Goal: Task Accomplishment & Management: Manage account settings

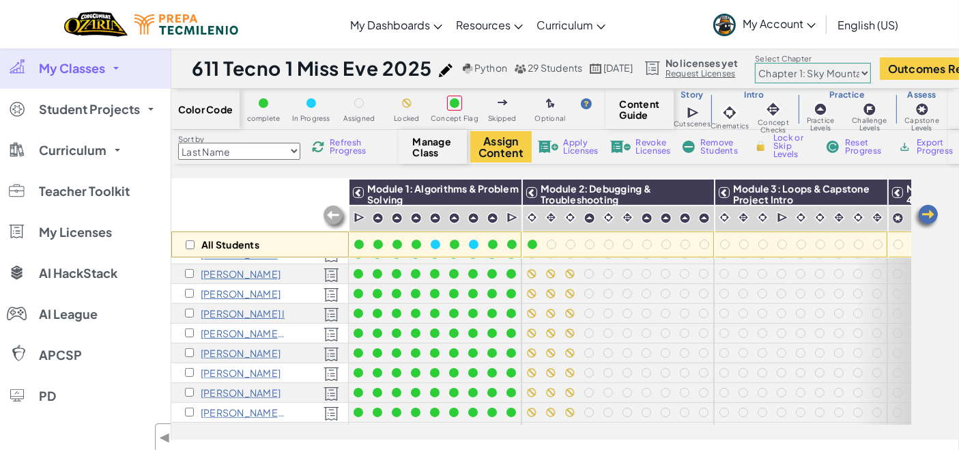
click at [110, 71] on link "My Classes" at bounding box center [85, 68] width 171 height 41
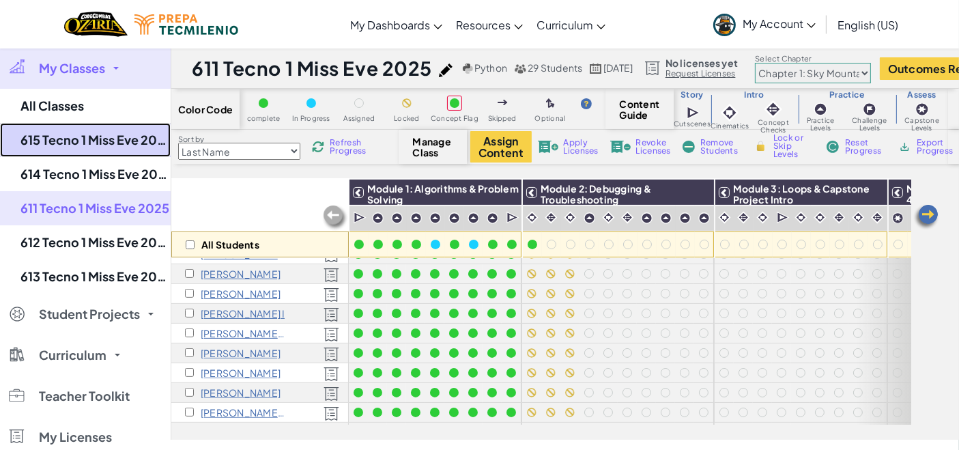
click at [89, 130] on link "615 Tecno 1 Miss Eve 2025" at bounding box center [85, 140] width 171 height 34
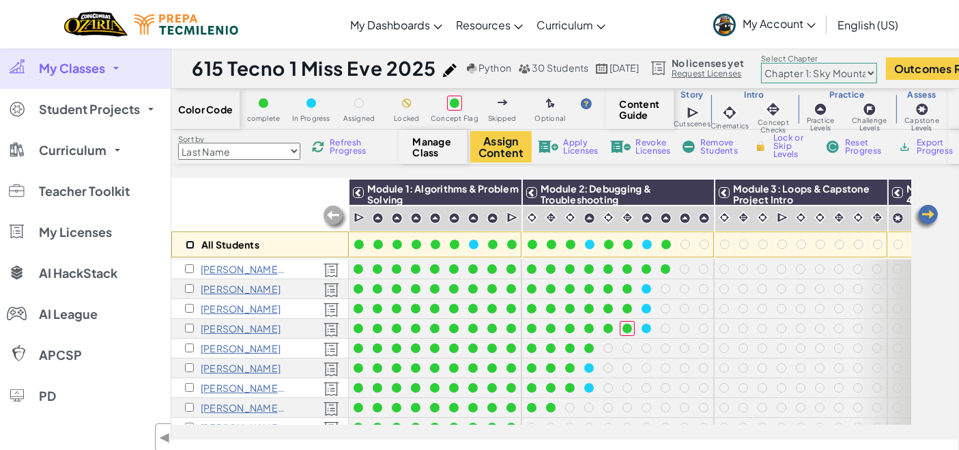
click at [187, 247] on input "checkbox" at bounding box center [190, 244] width 9 height 9
checkbox input "true"
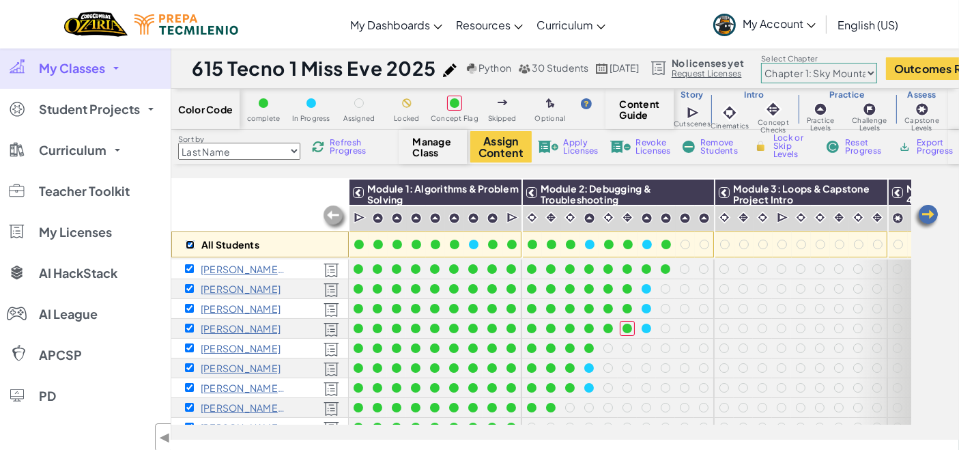
checkbox input "true"
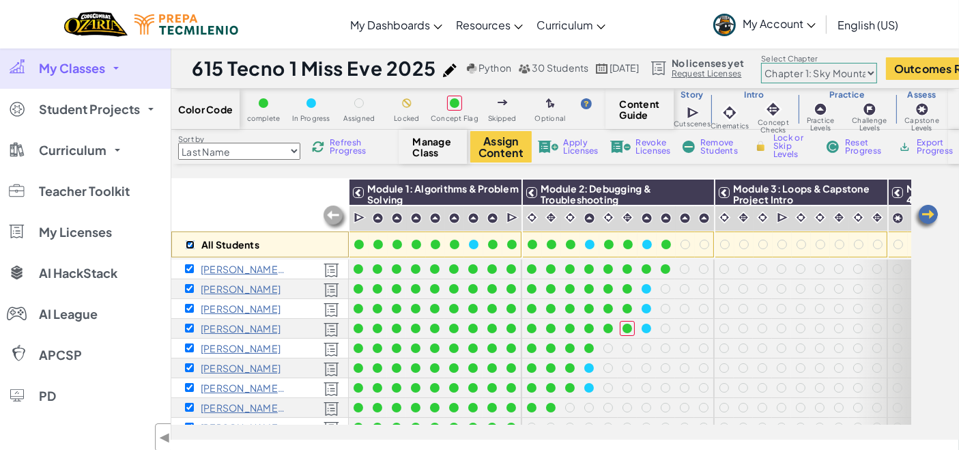
checkbox input "true"
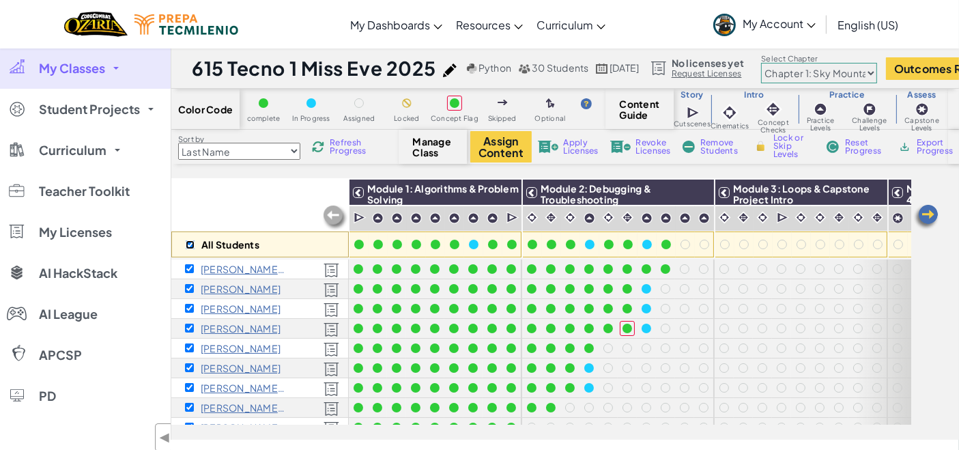
checkbox input "true"
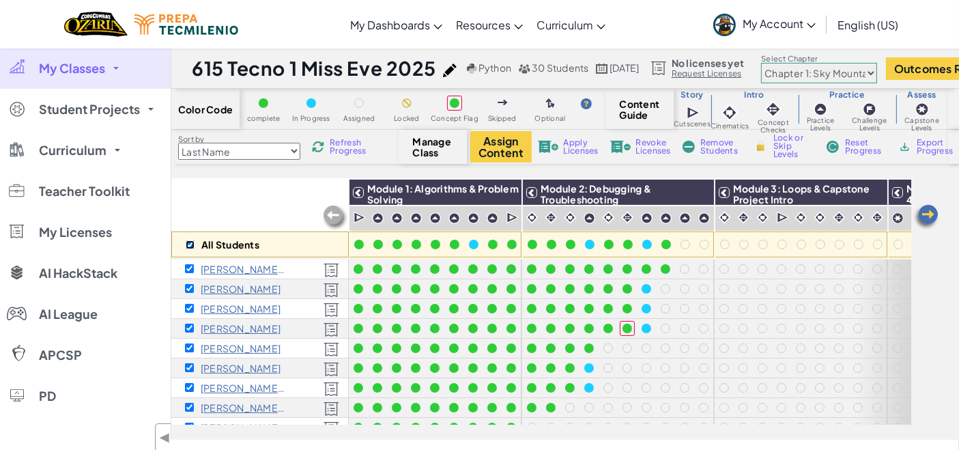
checkbox input "true"
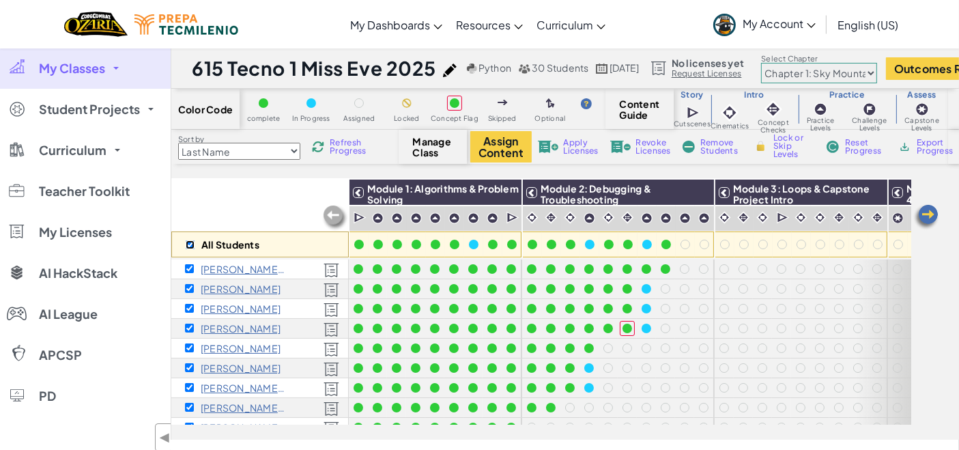
checkbox input "true"
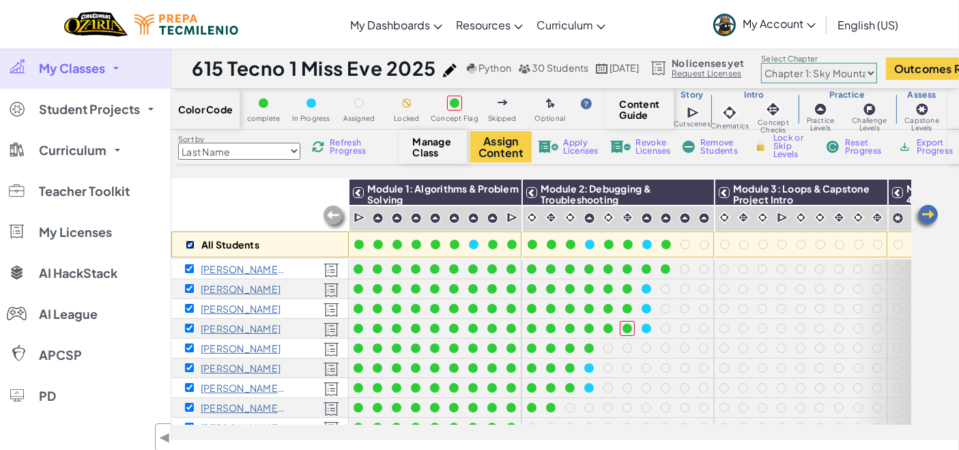
checkbox input "true"
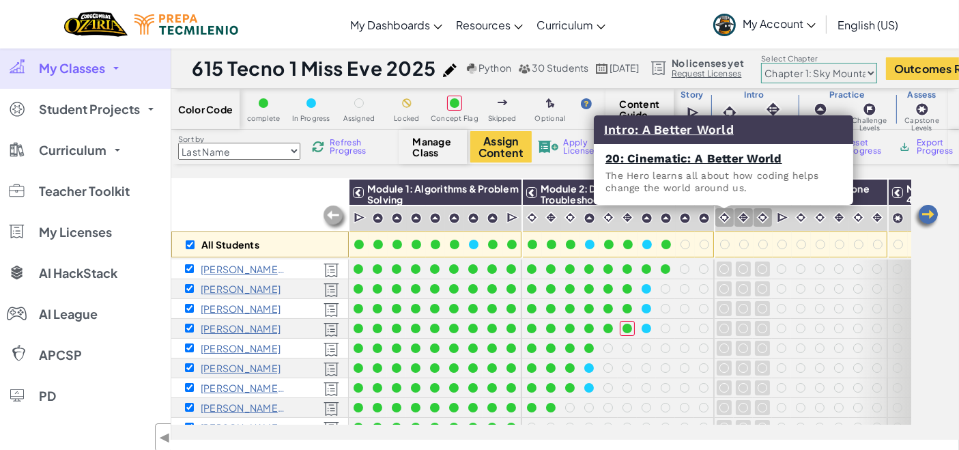
click at [723, 213] on img at bounding box center [724, 217] width 13 height 13
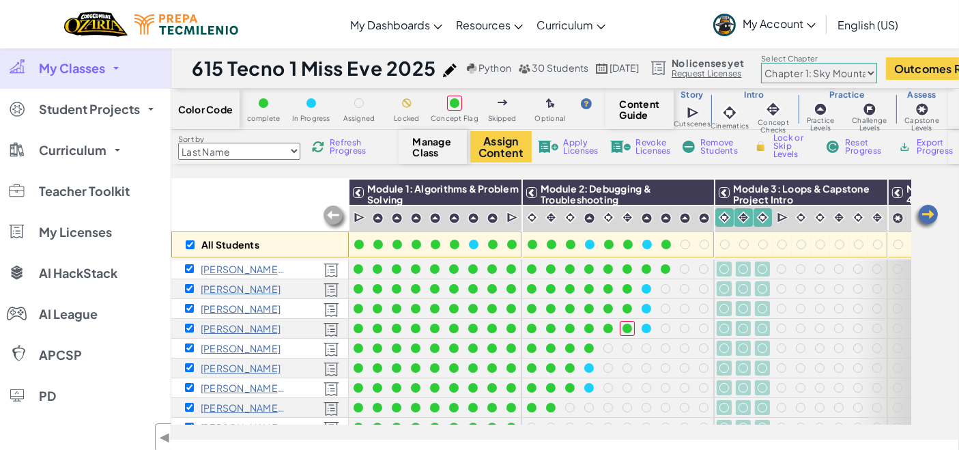
click at [774, 151] on span "Lock or Skip Levels" at bounding box center [793, 146] width 40 height 25
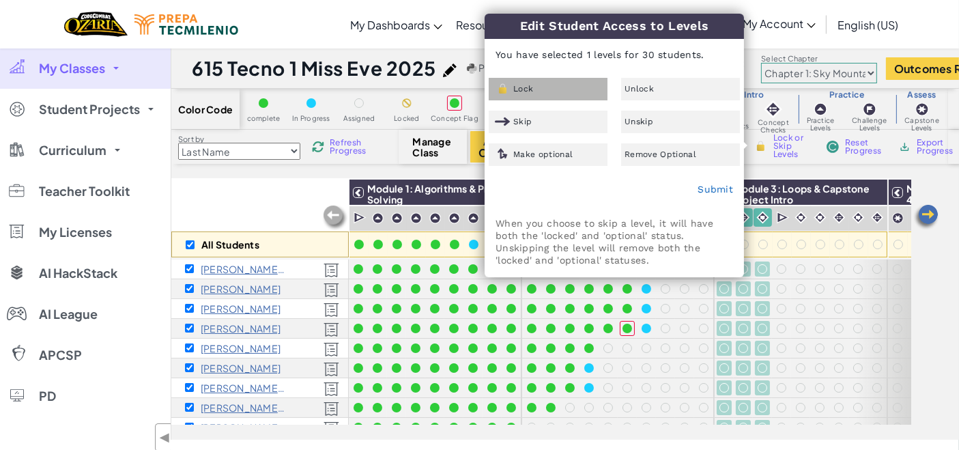
click at [575, 92] on div "Lock" at bounding box center [548, 89] width 119 height 23
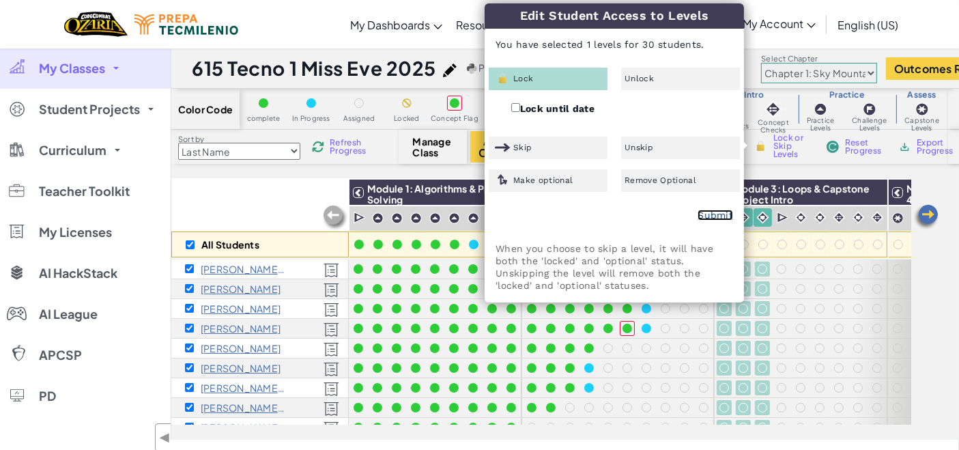
click at [715, 216] on link "Submit" at bounding box center [714, 214] width 35 height 11
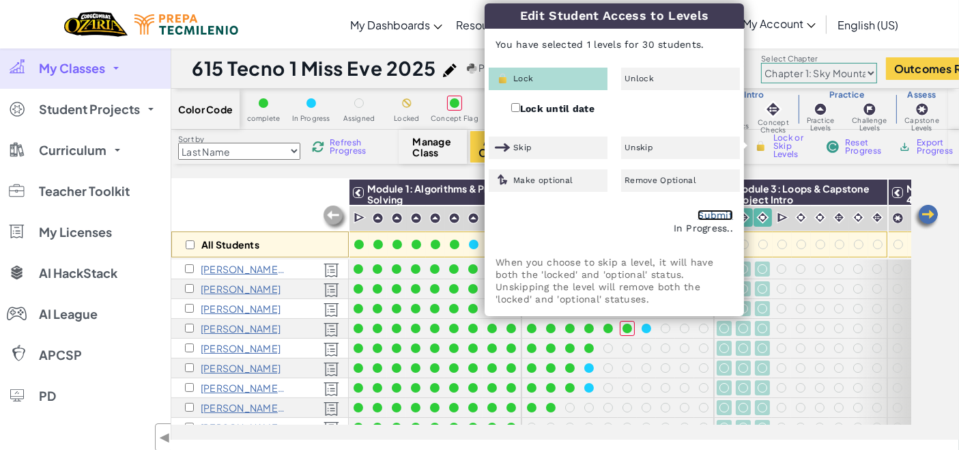
checkbox input "false"
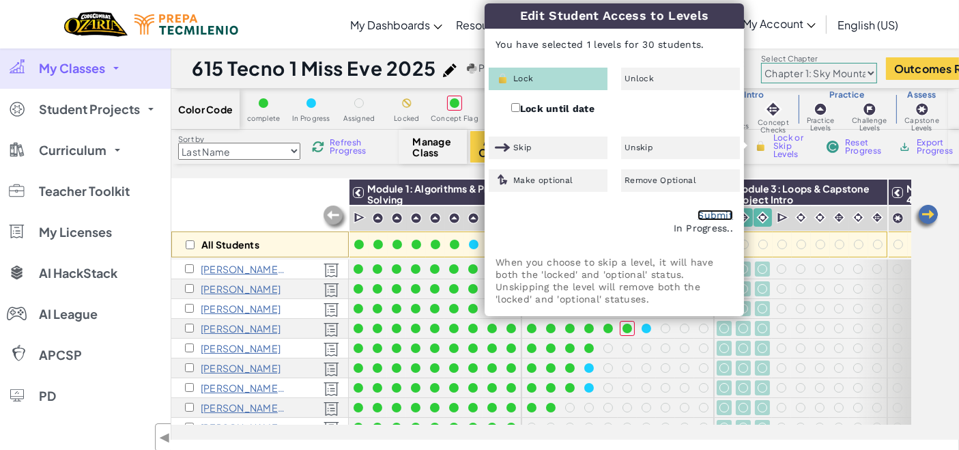
checkbox input "false"
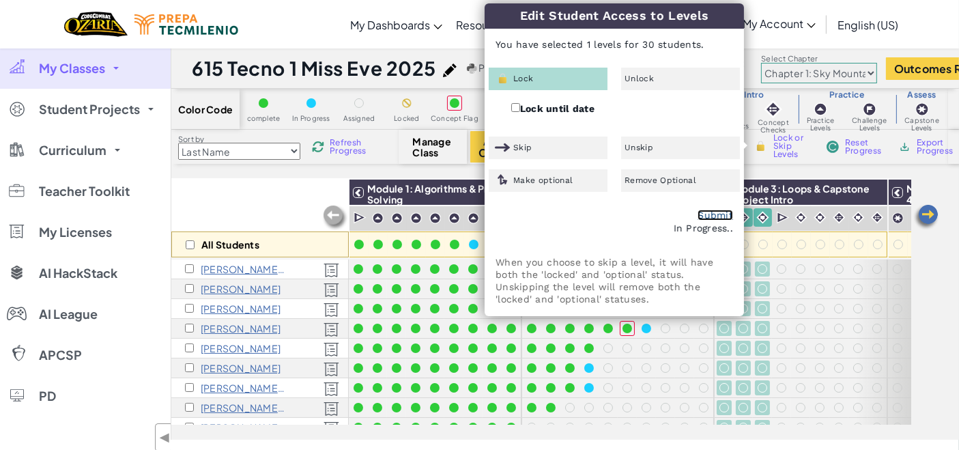
checkbox input "false"
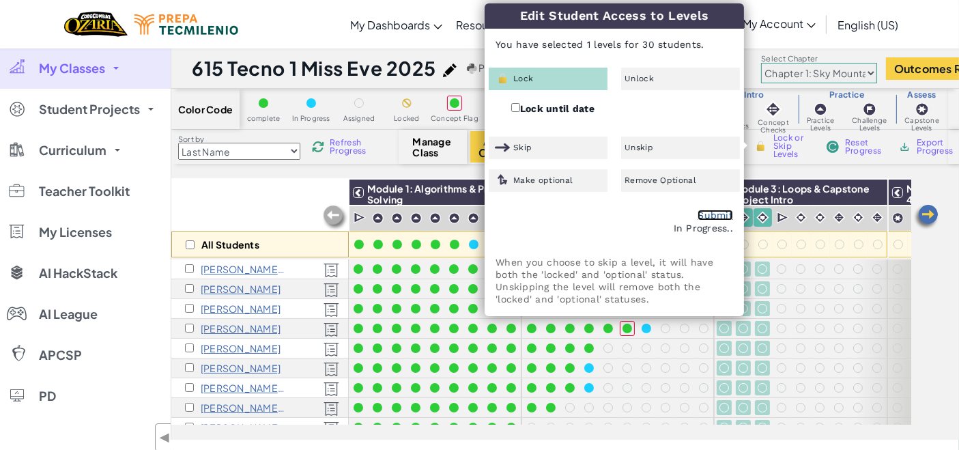
checkbox input "false"
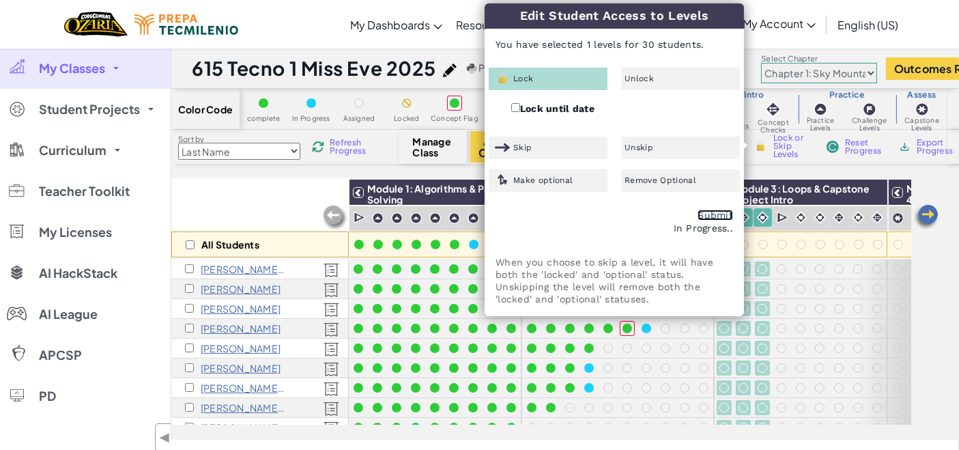
checkbox input "false"
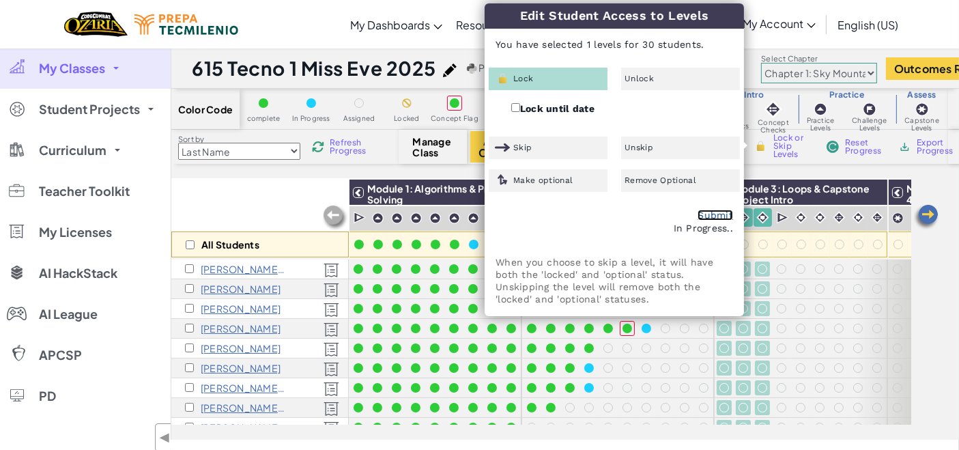
checkbox input "false"
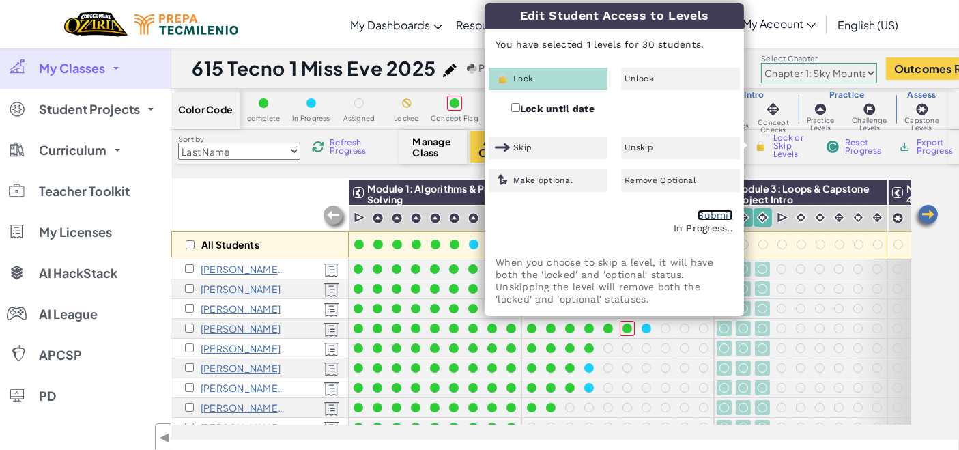
checkbox input "false"
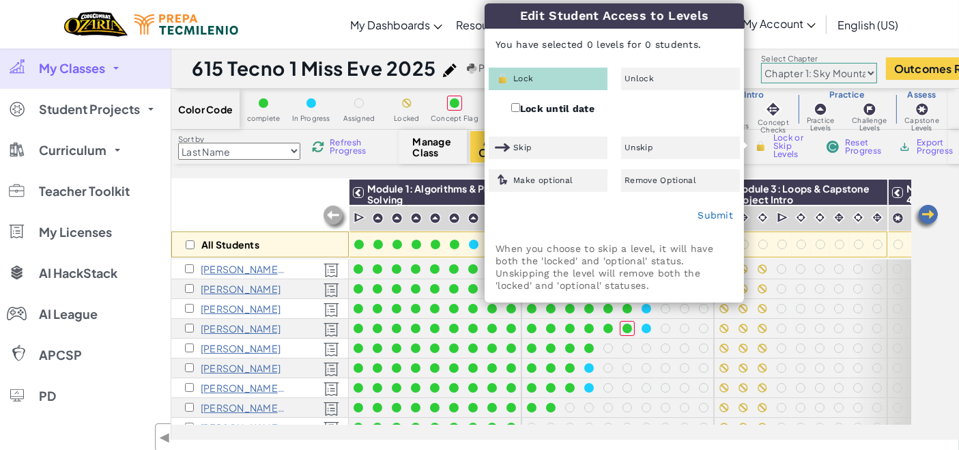
click at [924, 301] on div "All Students Module 1: Algorithms & Problem Solving Module 2: Debugging & Troub…" at bounding box center [564, 309] width 787 height 261
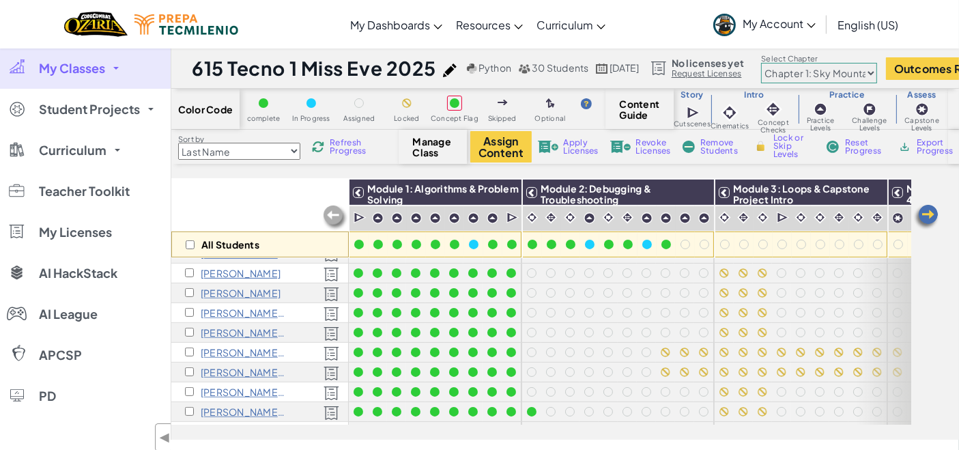
scroll to position [439, 0]
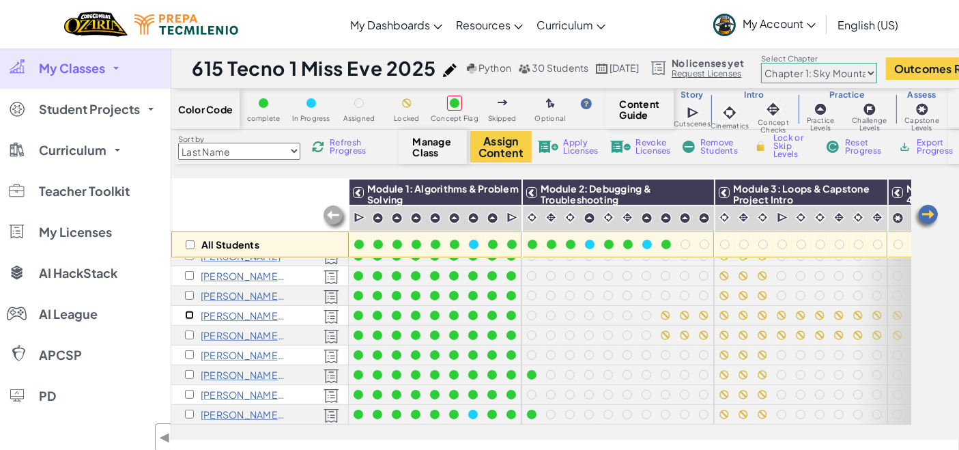
click at [190, 310] on input "checkbox" at bounding box center [189, 314] width 9 height 9
checkbox input "true"
click at [188, 330] on input "checkbox" at bounding box center [189, 334] width 9 height 9
checkbox input "true"
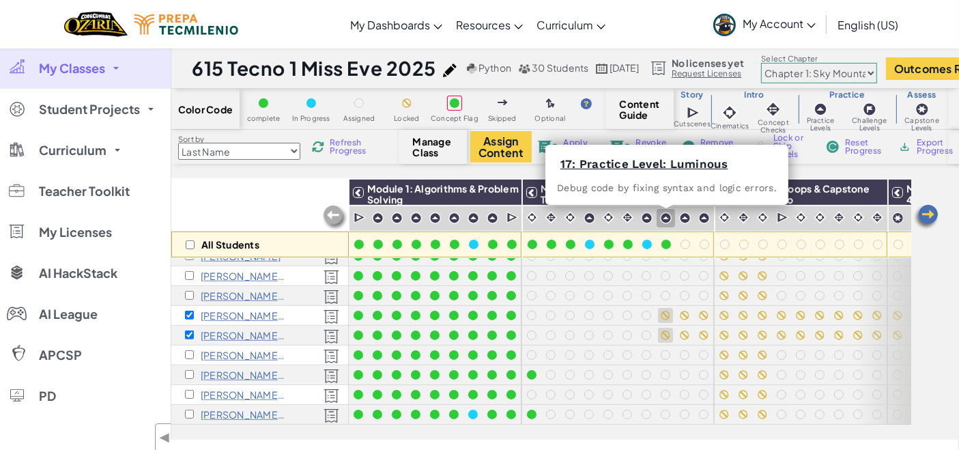
click at [665, 216] on img at bounding box center [666, 218] width 12 height 12
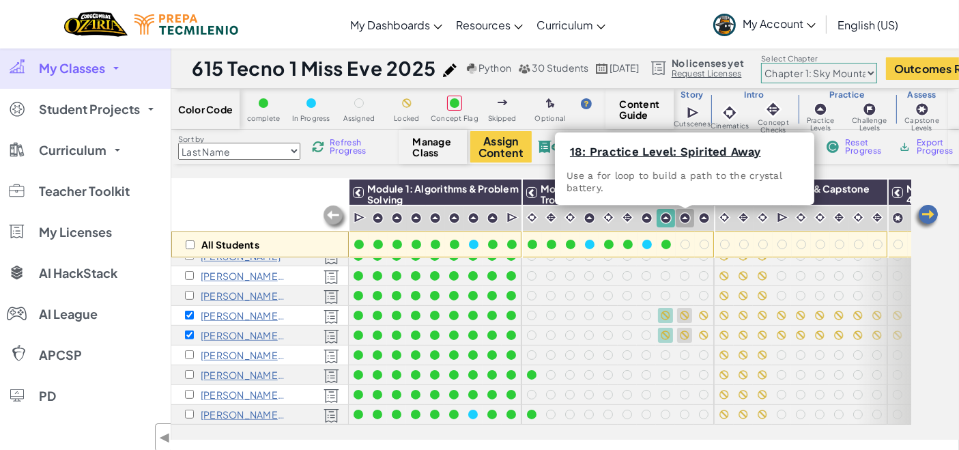
click at [688, 218] on img at bounding box center [685, 218] width 12 height 12
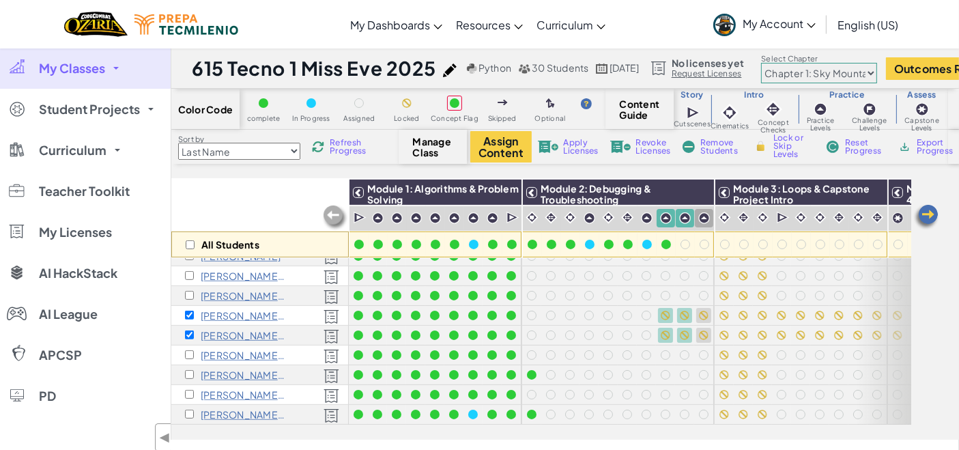
click at [701, 217] on img at bounding box center [704, 218] width 12 height 12
click at [787, 150] on span "Lock or Skip Levels" at bounding box center [793, 146] width 40 height 25
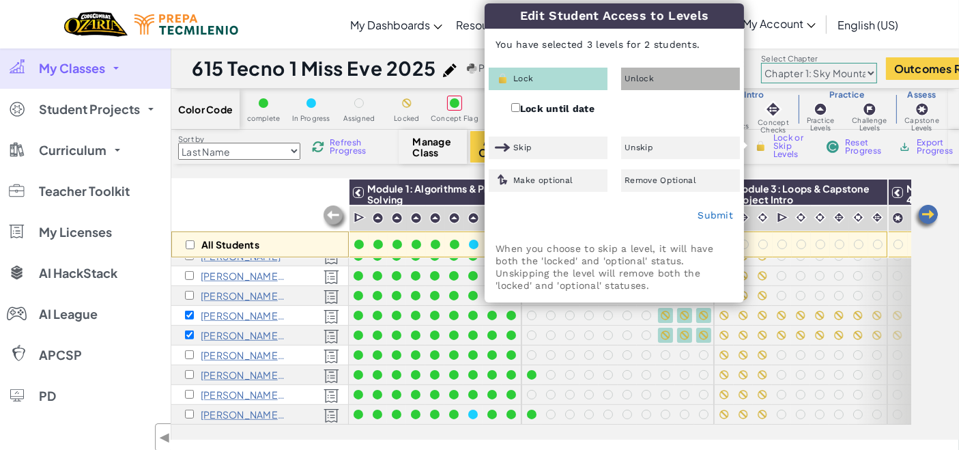
click at [669, 84] on div "Unlock" at bounding box center [680, 79] width 119 height 23
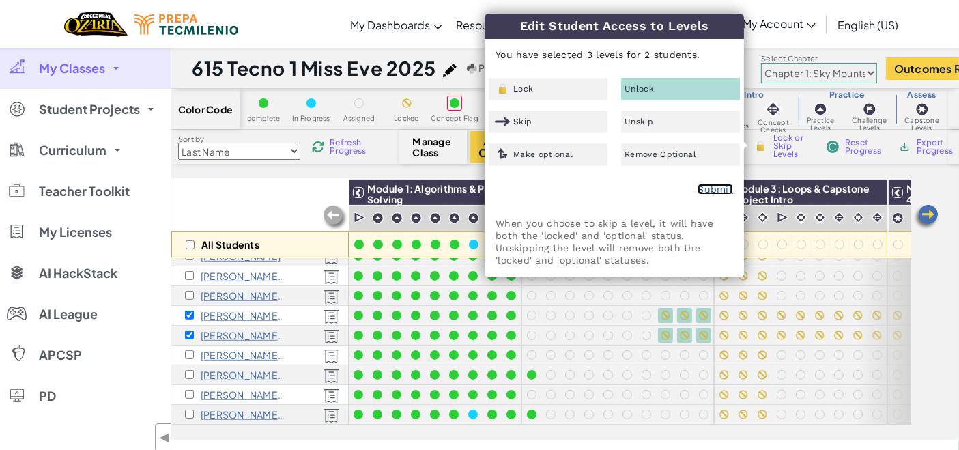
click at [725, 192] on link "Submit" at bounding box center [714, 189] width 35 height 11
checkbox input "false"
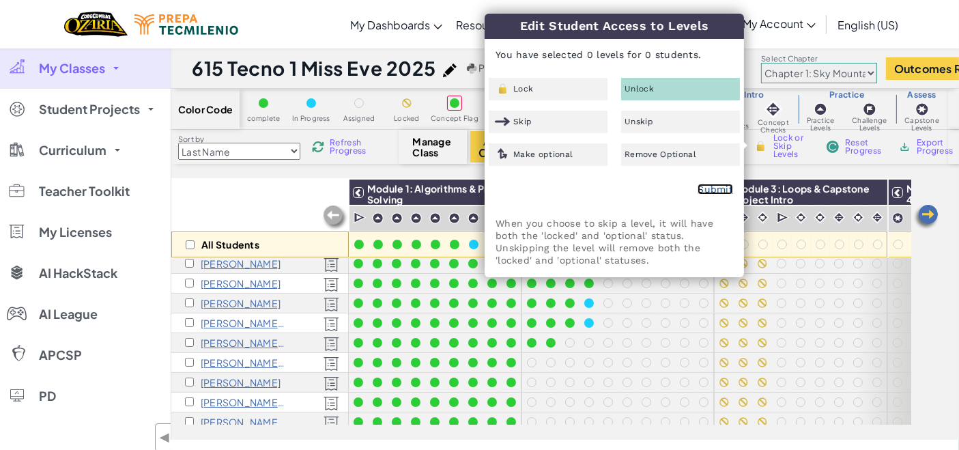
scroll to position [44, 0]
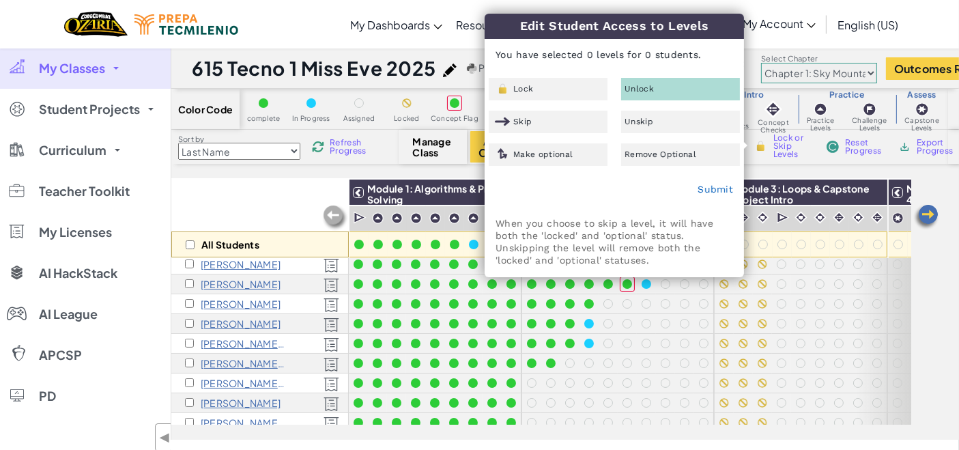
click at [286, 150] on select "Last Name first Name Progress (High to Low) Progress (Low to Hight)" at bounding box center [239, 151] width 122 height 17
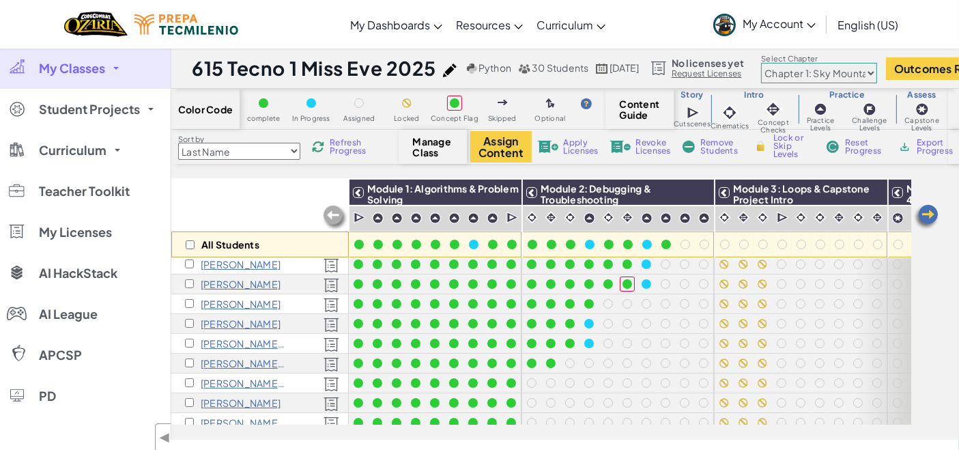
select select "Progress (High to Low)"
click at [178, 143] on select "Last Name first Name Progress (High to Low) Progress (Low to Hight)" at bounding box center [239, 151] width 122 height 17
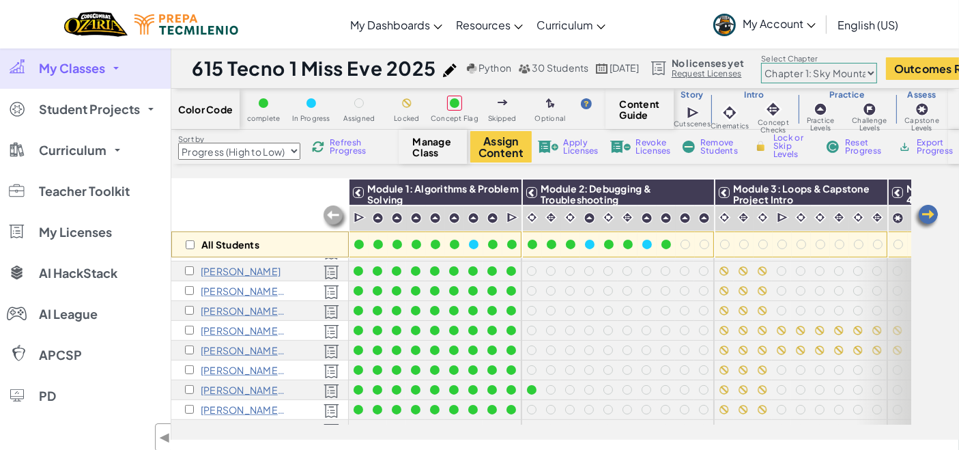
scroll to position [439, 0]
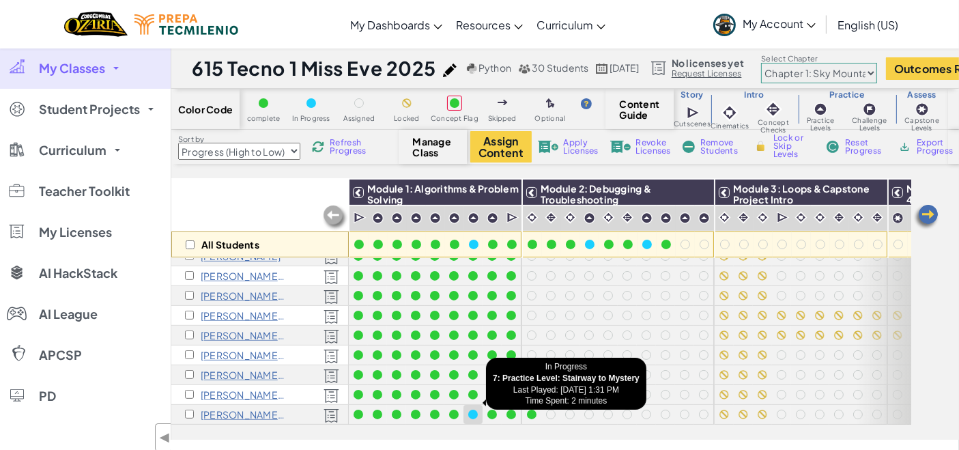
click at [474, 409] on div at bounding box center [473, 414] width 10 height 10
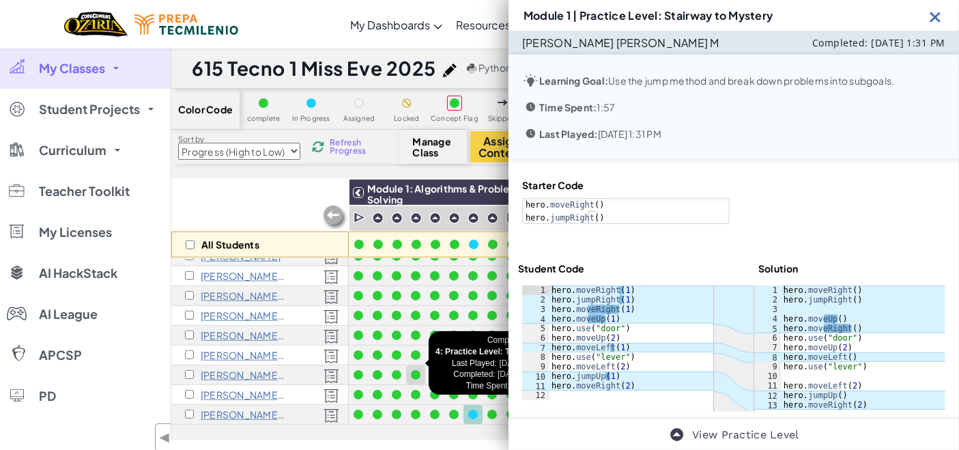
click at [415, 370] on div at bounding box center [416, 375] width 10 height 10
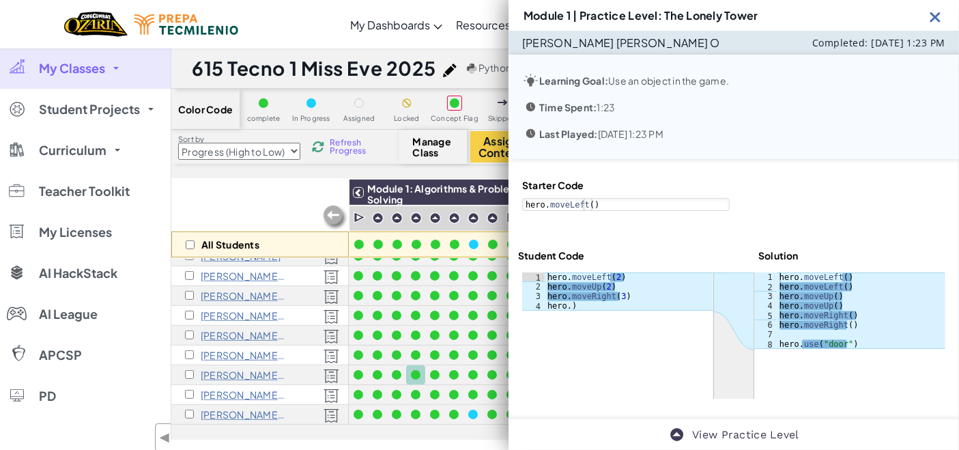
click at [937, 15] on img at bounding box center [935, 16] width 17 height 17
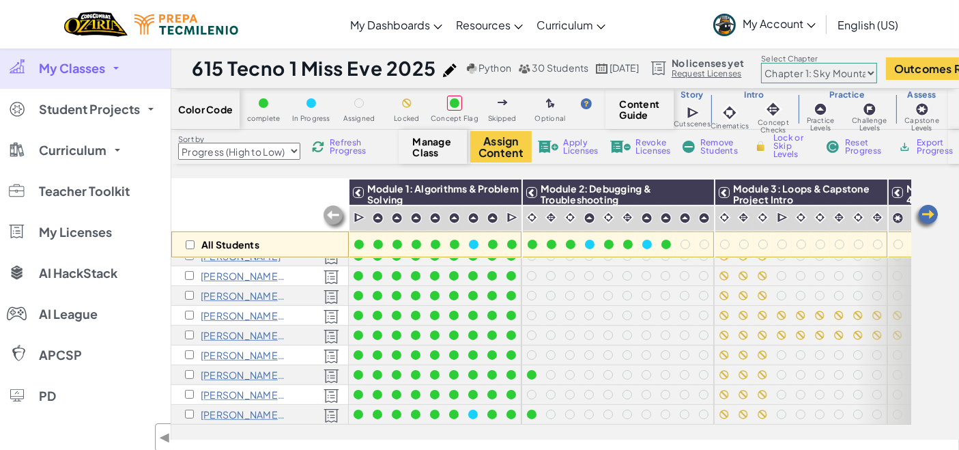
click at [116, 63] on link "My Classes" at bounding box center [85, 68] width 171 height 41
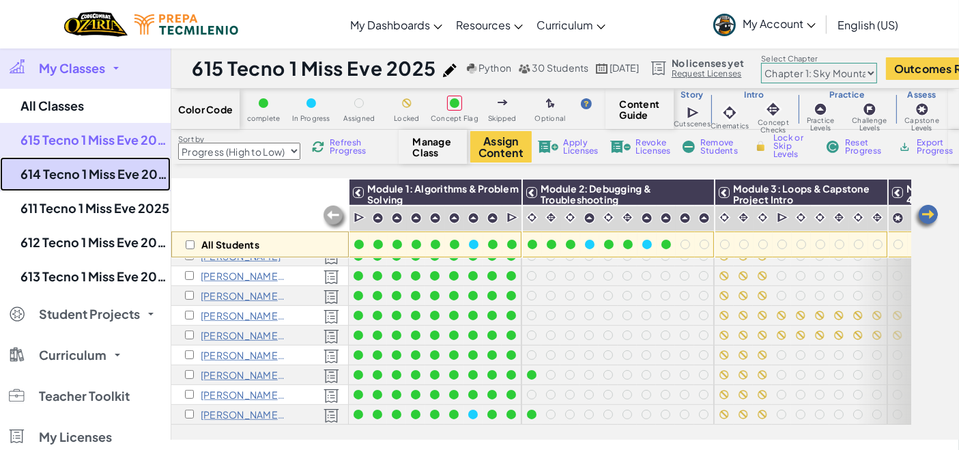
click at [101, 175] on link "614 Tecno 1 Miss Eve 2025" at bounding box center [85, 174] width 171 height 34
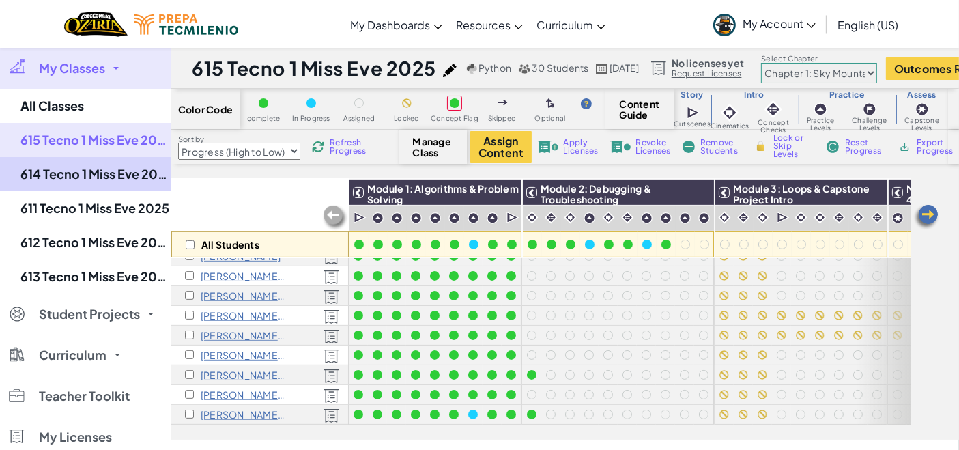
select select "Progress (High to Low)"
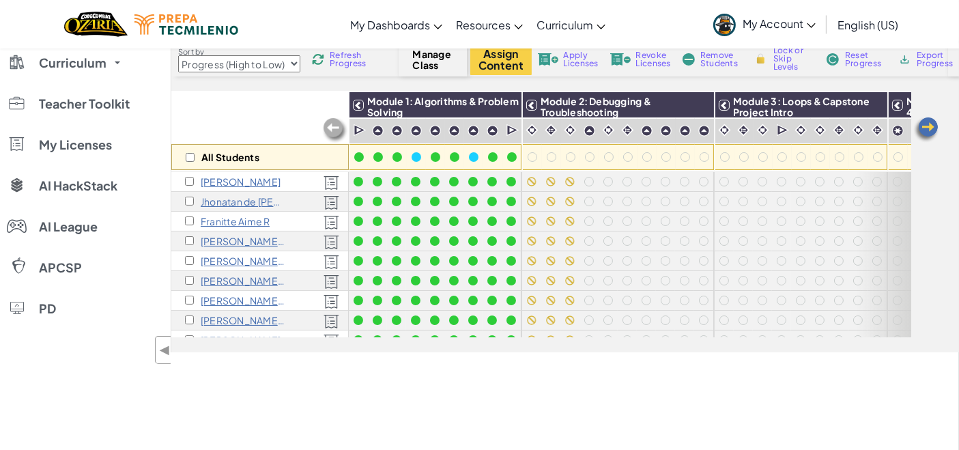
scroll to position [75, 0]
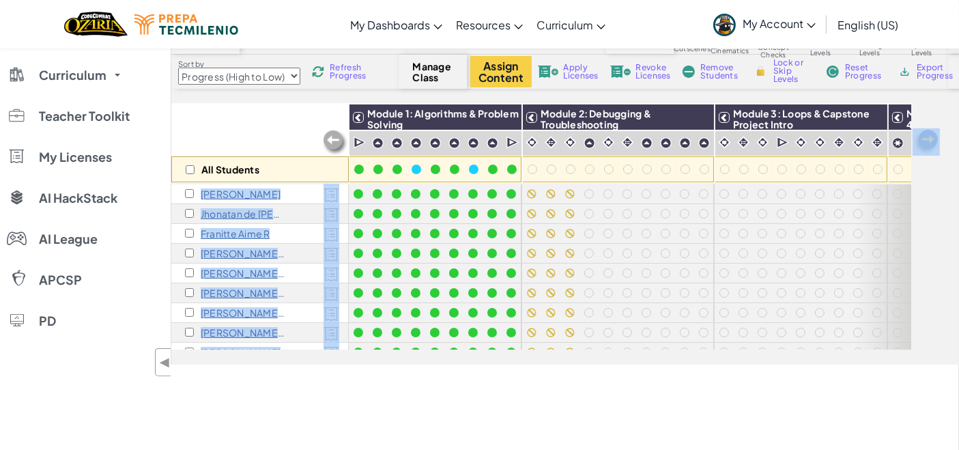
drag, startPoint x: 905, startPoint y: 124, endPoint x: 906, endPoint y: 139, distance: 15.1
click at [916, 221] on div "All Students Module 1: Algorithms & Problem Solving Module 2: Debugging & Troub…" at bounding box center [564, 234] width 787 height 261
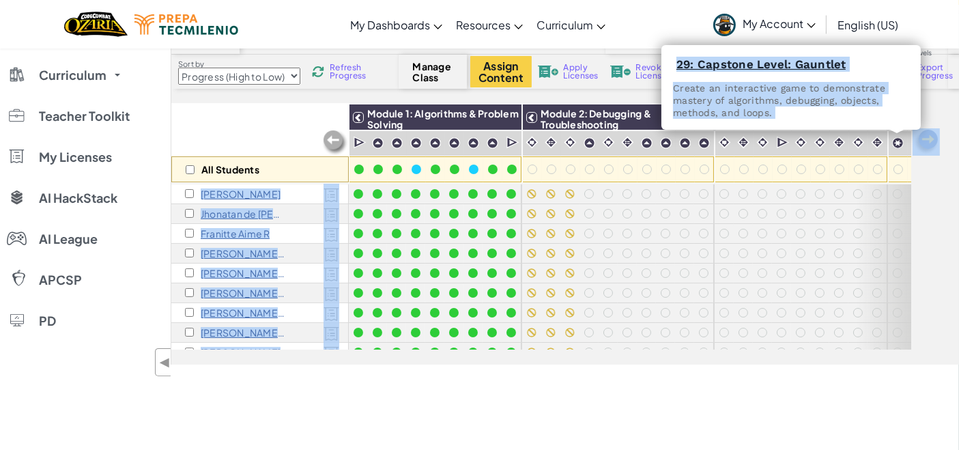
scroll to position [0, 45]
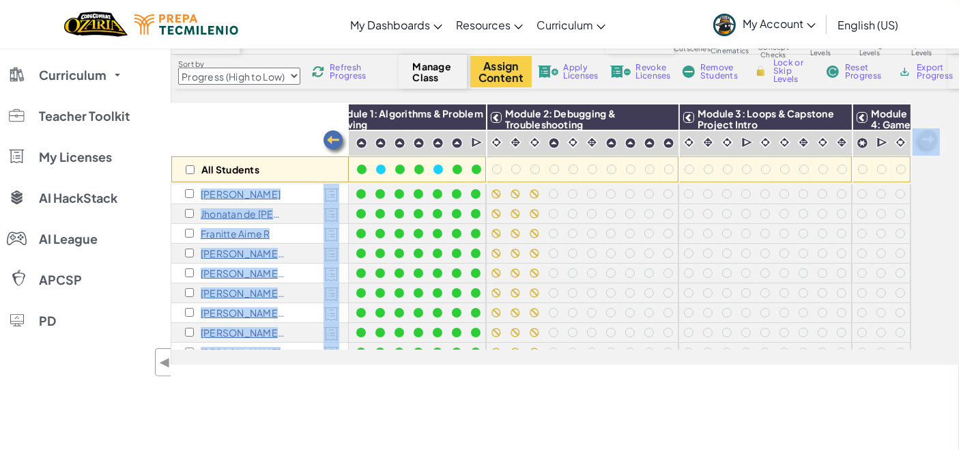
drag, startPoint x: 906, startPoint y: 130, endPoint x: 906, endPoint y: 144, distance: 14.3
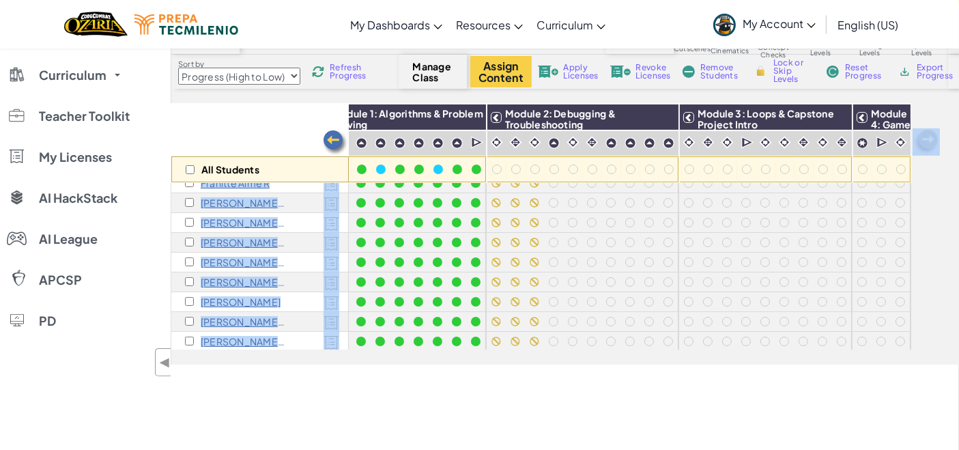
scroll to position [60, 44]
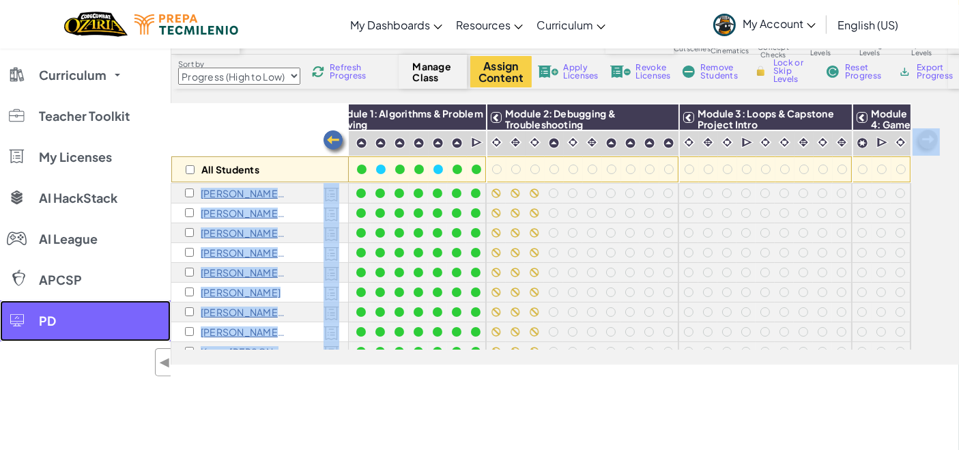
click at [168, 309] on link "PD" at bounding box center [85, 320] width 171 height 41
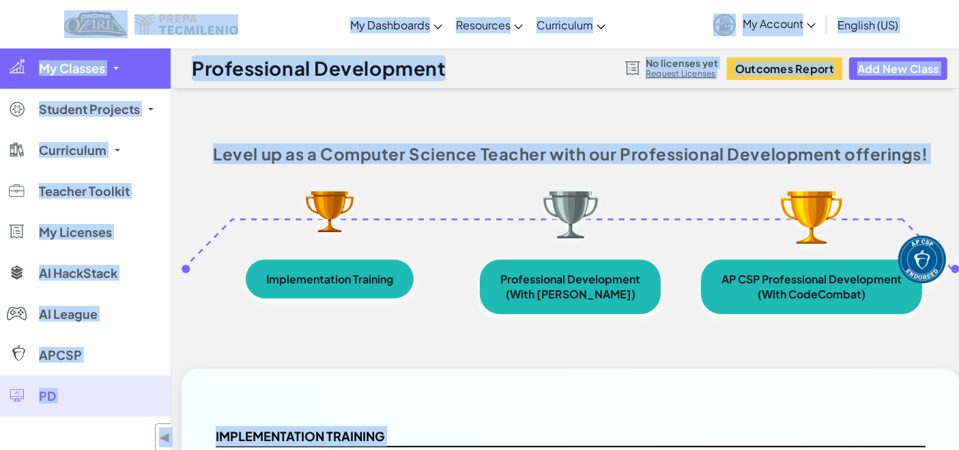
click at [74, 72] on span "My Classes" at bounding box center [72, 68] width 66 height 12
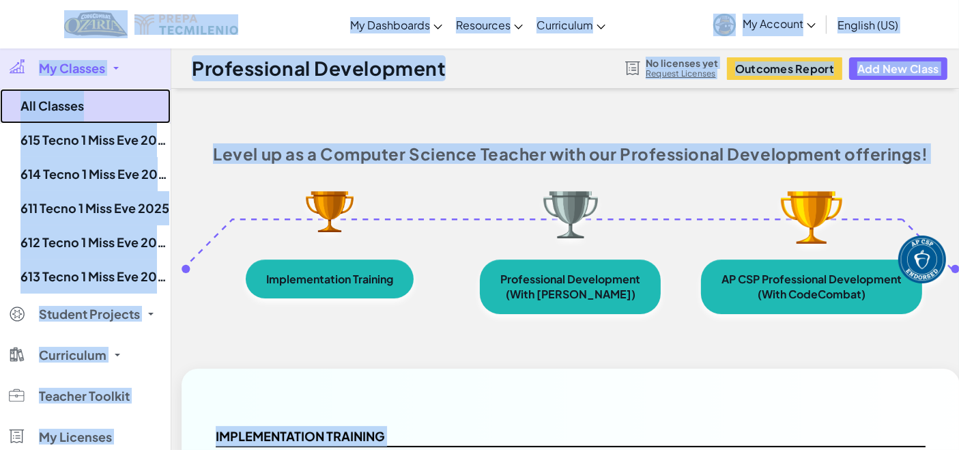
click at [61, 106] on link "All Classes" at bounding box center [85, 106] width 171 height 35
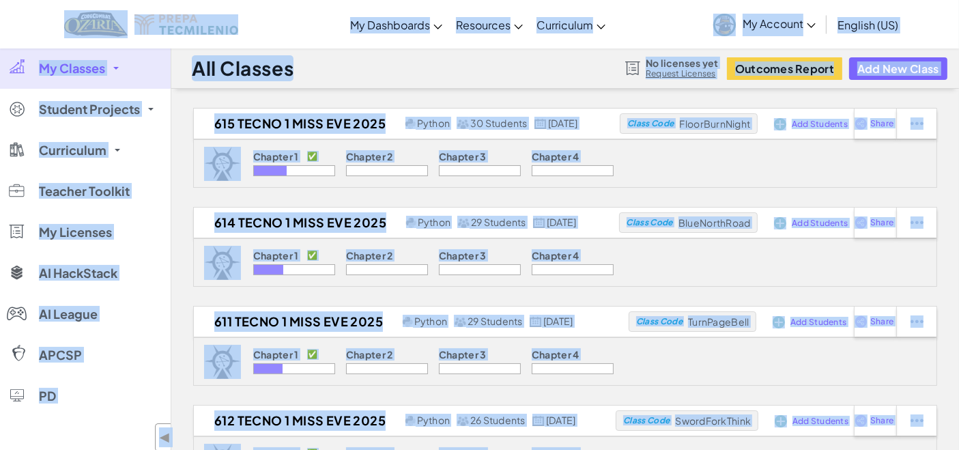
click at [113, 72] on link "My Classes" at bounding box center [85, 68] width 171 height 41
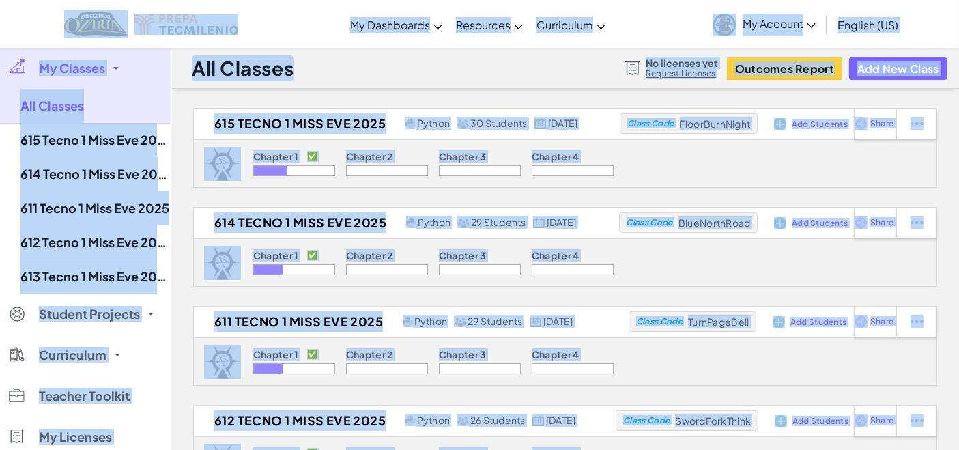
click at [29, 44] on div "Toggle navigation My Dashboards Ozaria Teacher Dashboard CodeCombat Teacher Das…" at bounding box center [480, 24] width 966 height 48
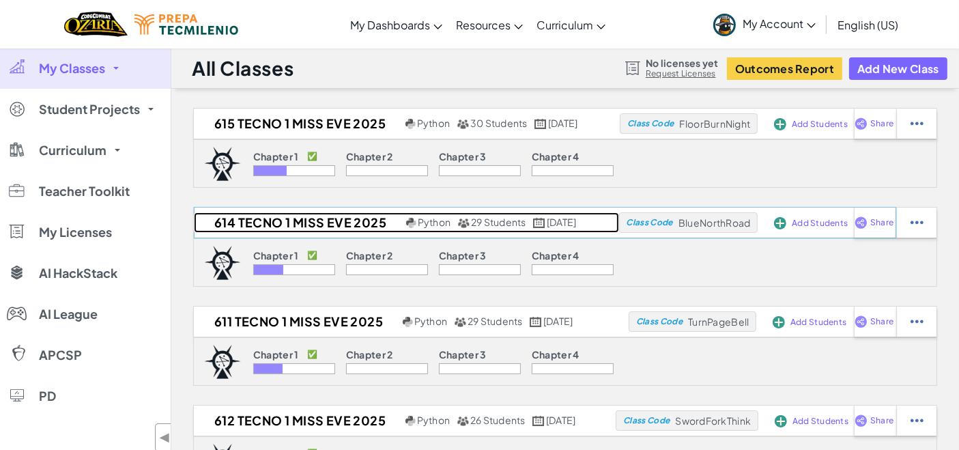
click at [293, 212] on h2 "614 Tecno 1 Miss Eve 2025" at bounding box center [298, 222] width 209 height 20
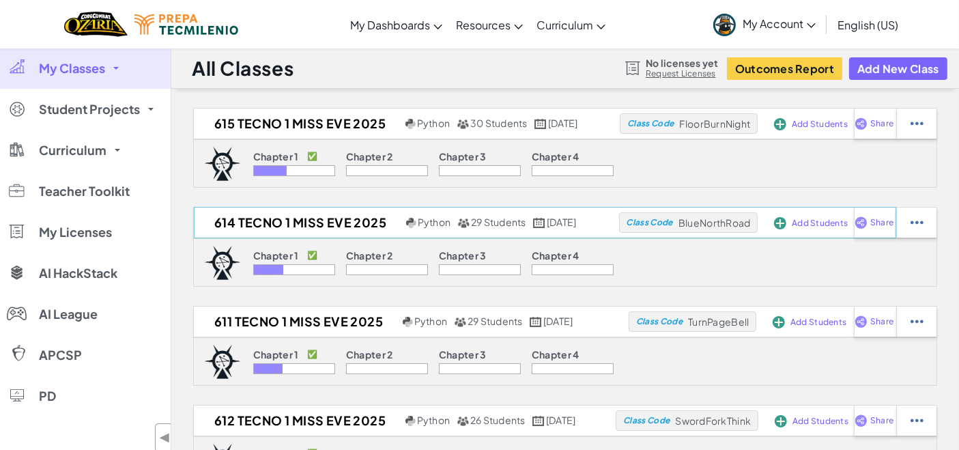
select select "Progress (High to Low)"
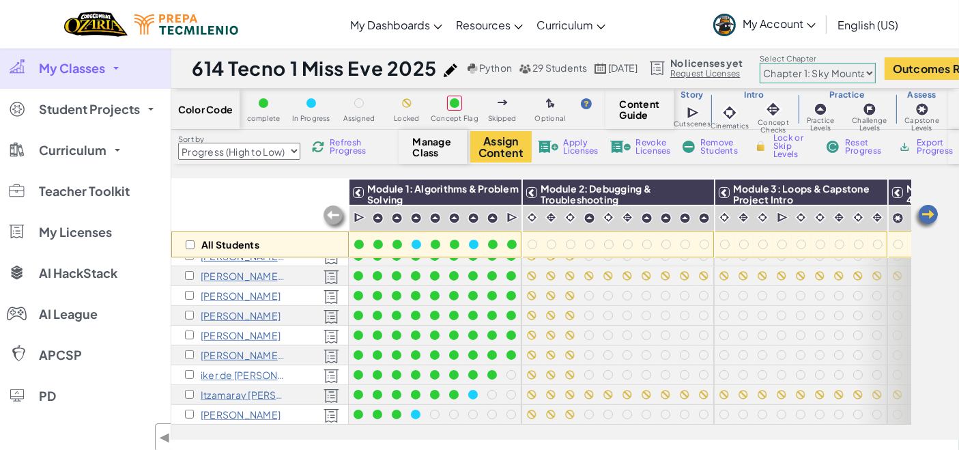
scroll to position [419, 0]
click at [111, 70] on link "My Classes" at bounding box center [85, 68] width 171 height 41
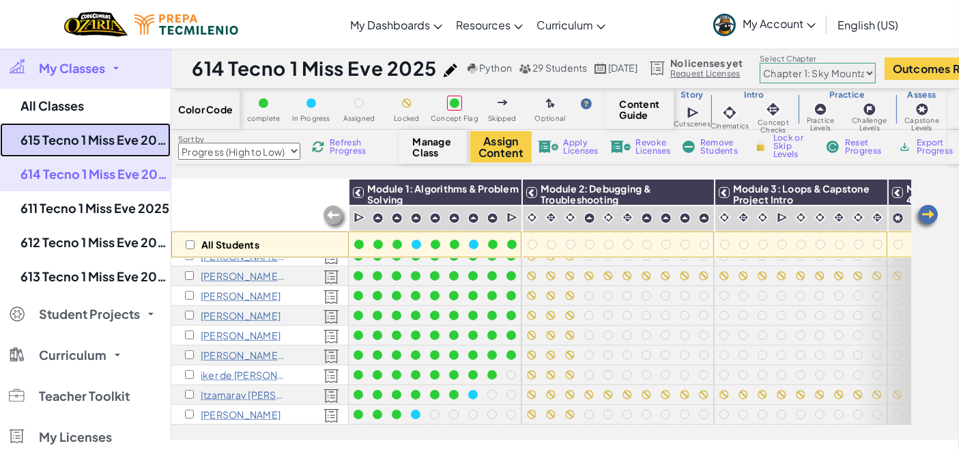
click at [100, 137] on link "615 Tecno 1 Miss Eve 2025" at bounding box center [85, 140] width 171 height 34
select select "Progress (High to Low)"
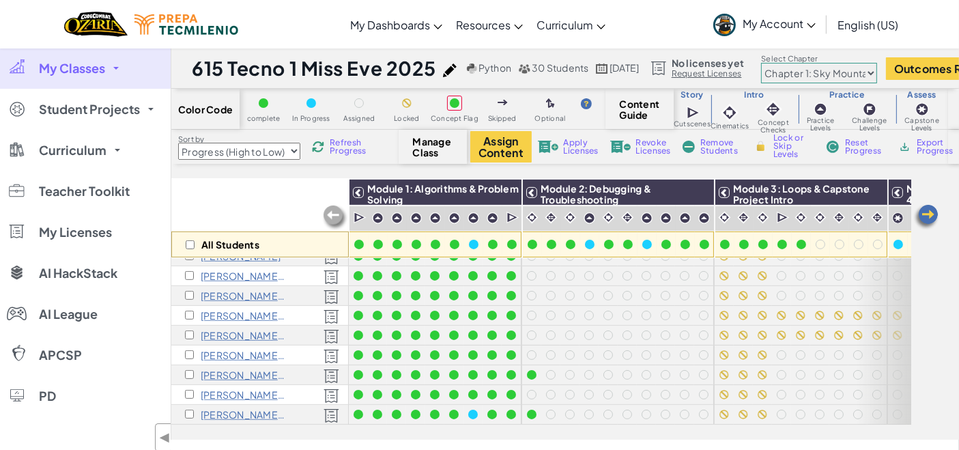
scroll to position [439, 0]
